Goal: Task Accomplishment & Management: Manage account settings

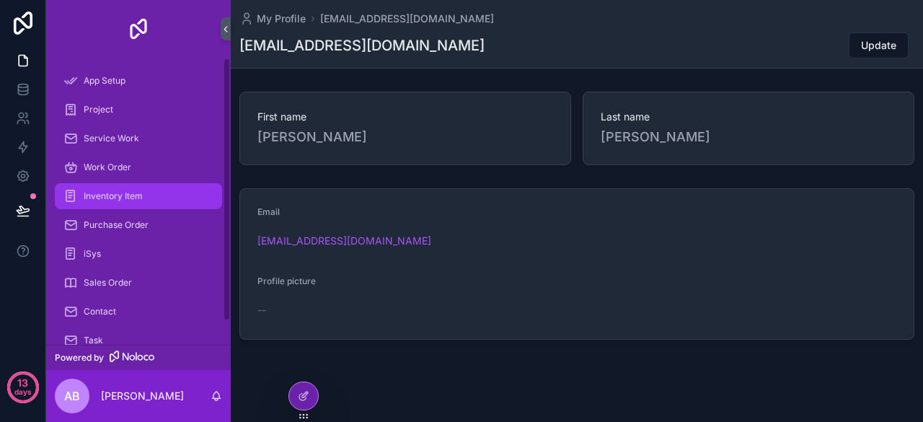
scroll to position [14, 0]
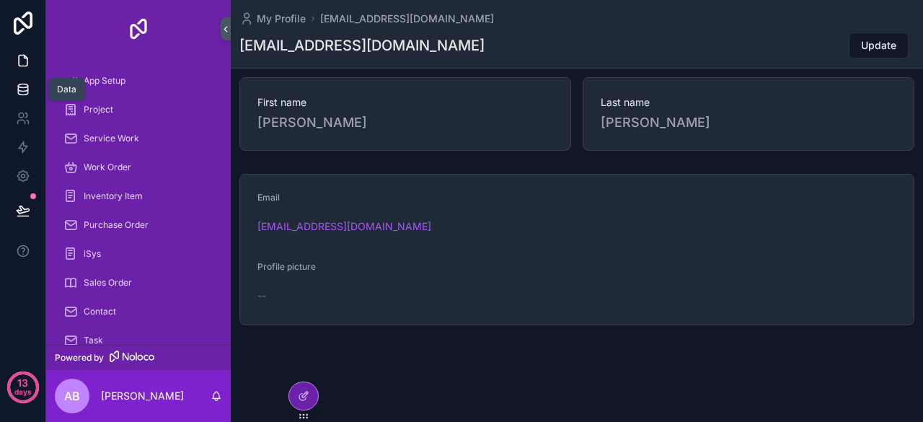
click at [26, 92] on icon at bounding box center [23, 89] width 14 height 14
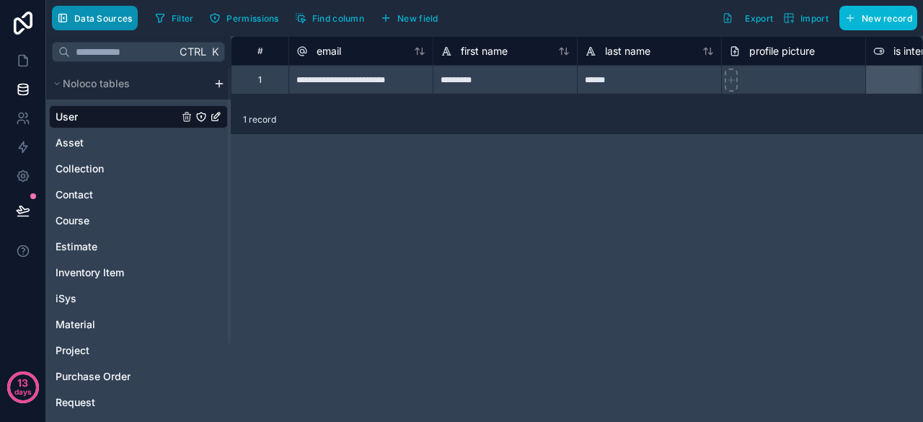
click at [99, 21] on span "Data Sources" at bounding box center [103, 18] width 58 height 11
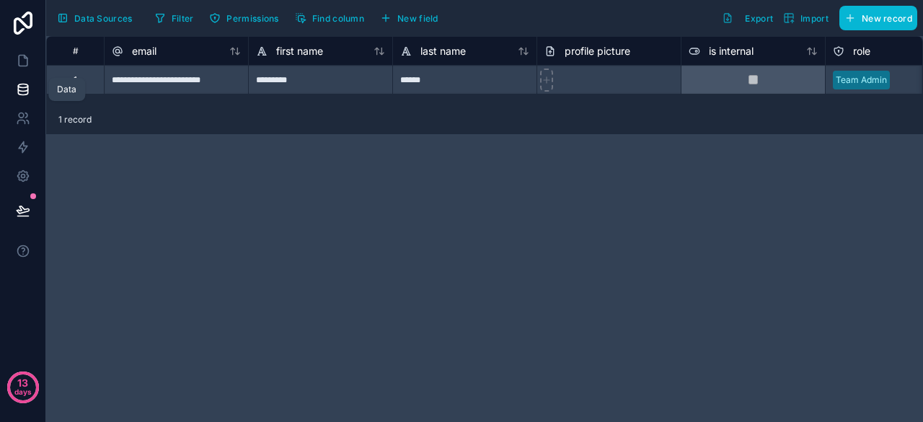
click at [24, 84] on icon at bounding box center [23, 89] width 14 height 14
click at [23, 54] on icon at bounding box center [23, 60] width 14 height 14
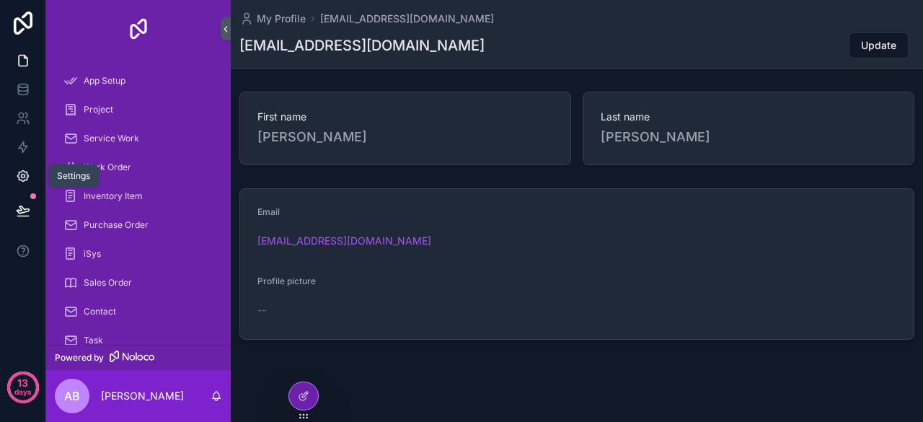
click at [27, 177] on icon at bounding box center [22, 176] width 11 height 11
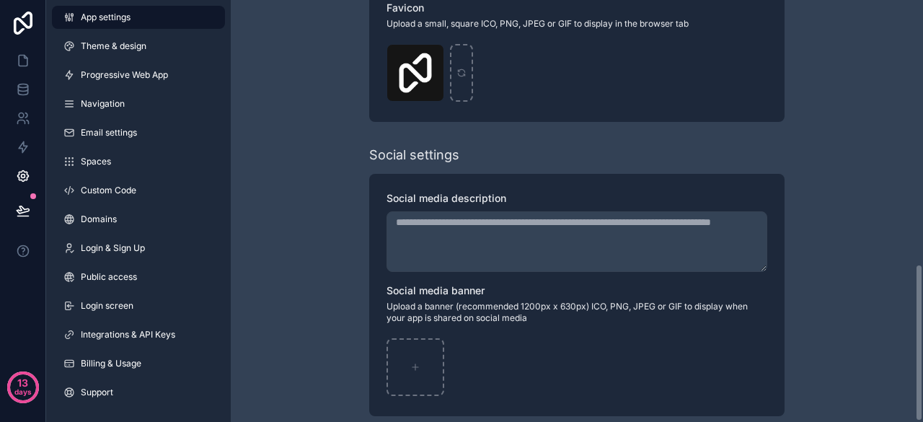
scroll to position [707, 0]
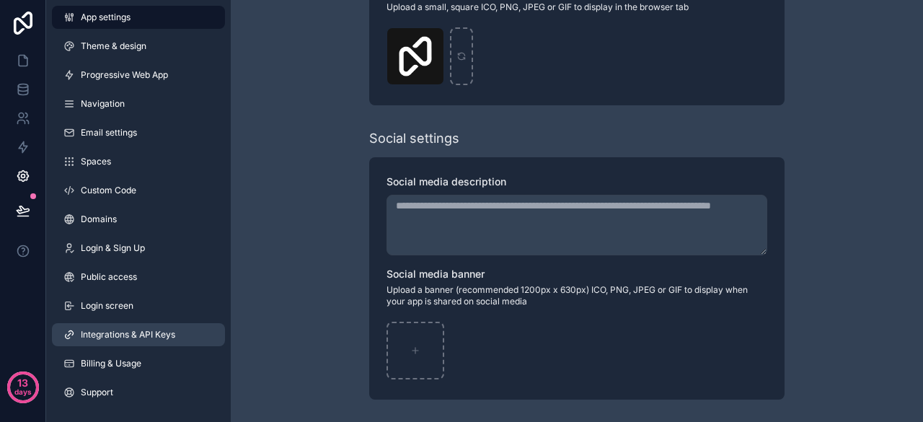
click at [184, 343] on link "Integrations & API Keys" at bounding box center [138, 334] width 173 height 23
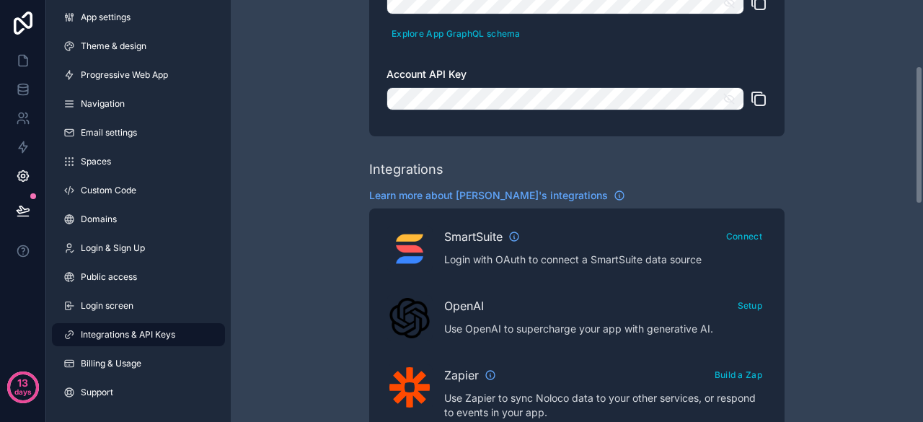
scroll to position [210, 0]
